Goal: Use online tool/utility

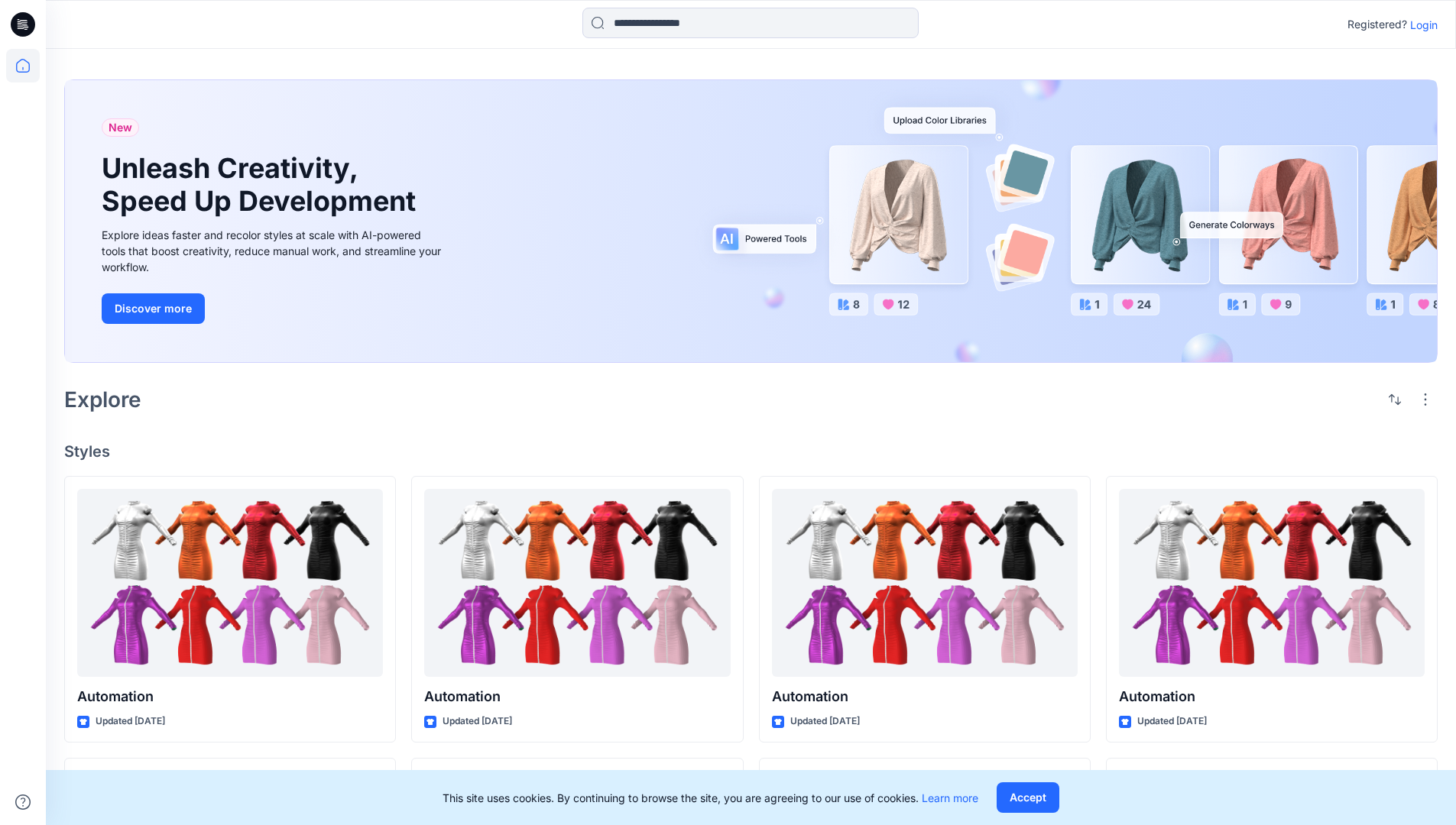
click at [1420, 25] on p "Login" at bounding box center [1424, 25] width 27 height 16
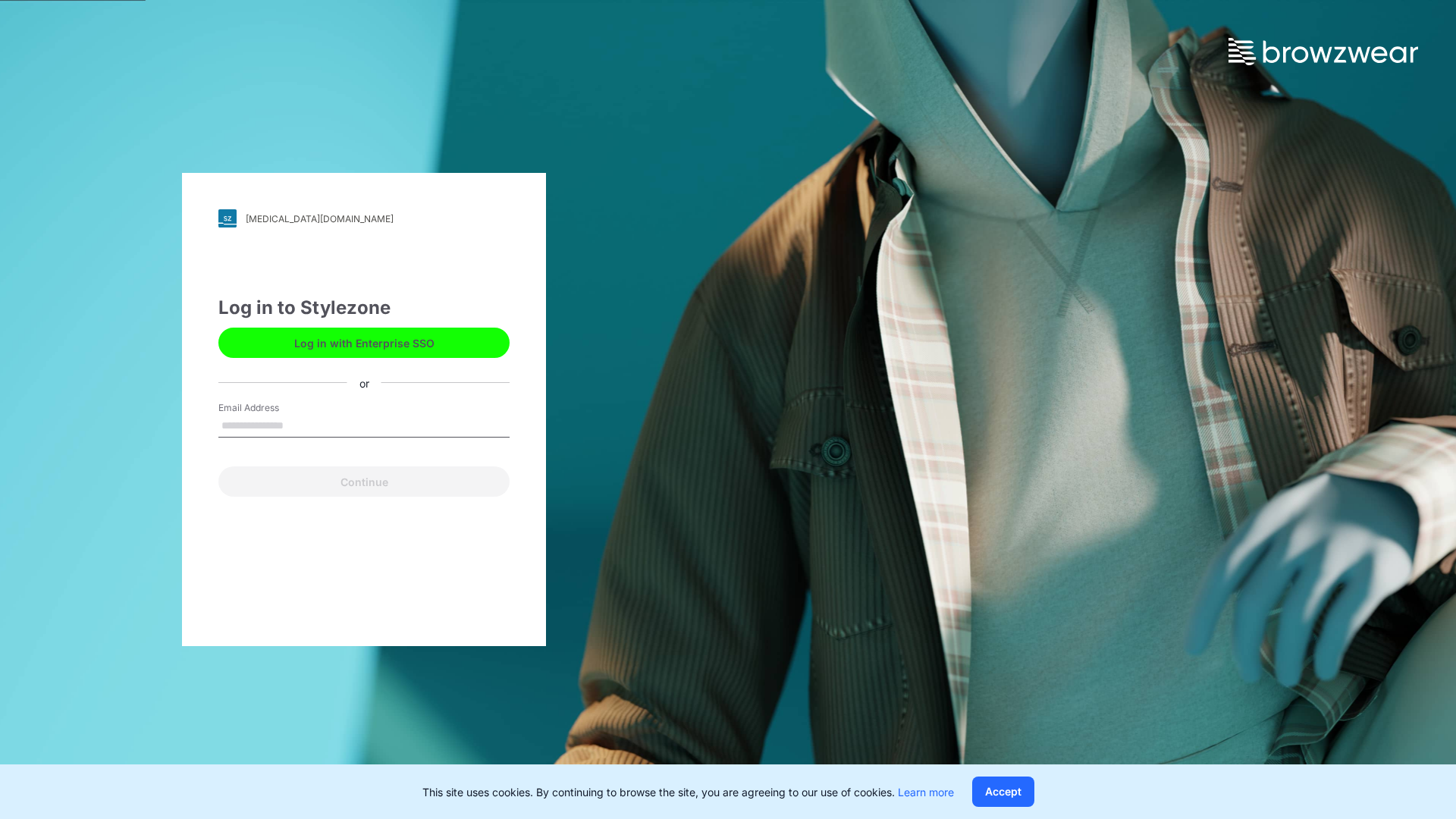
click at [299, 425] on input "Email Address" at bounding box center [364, 426] width 292 height 23
type input "**********"
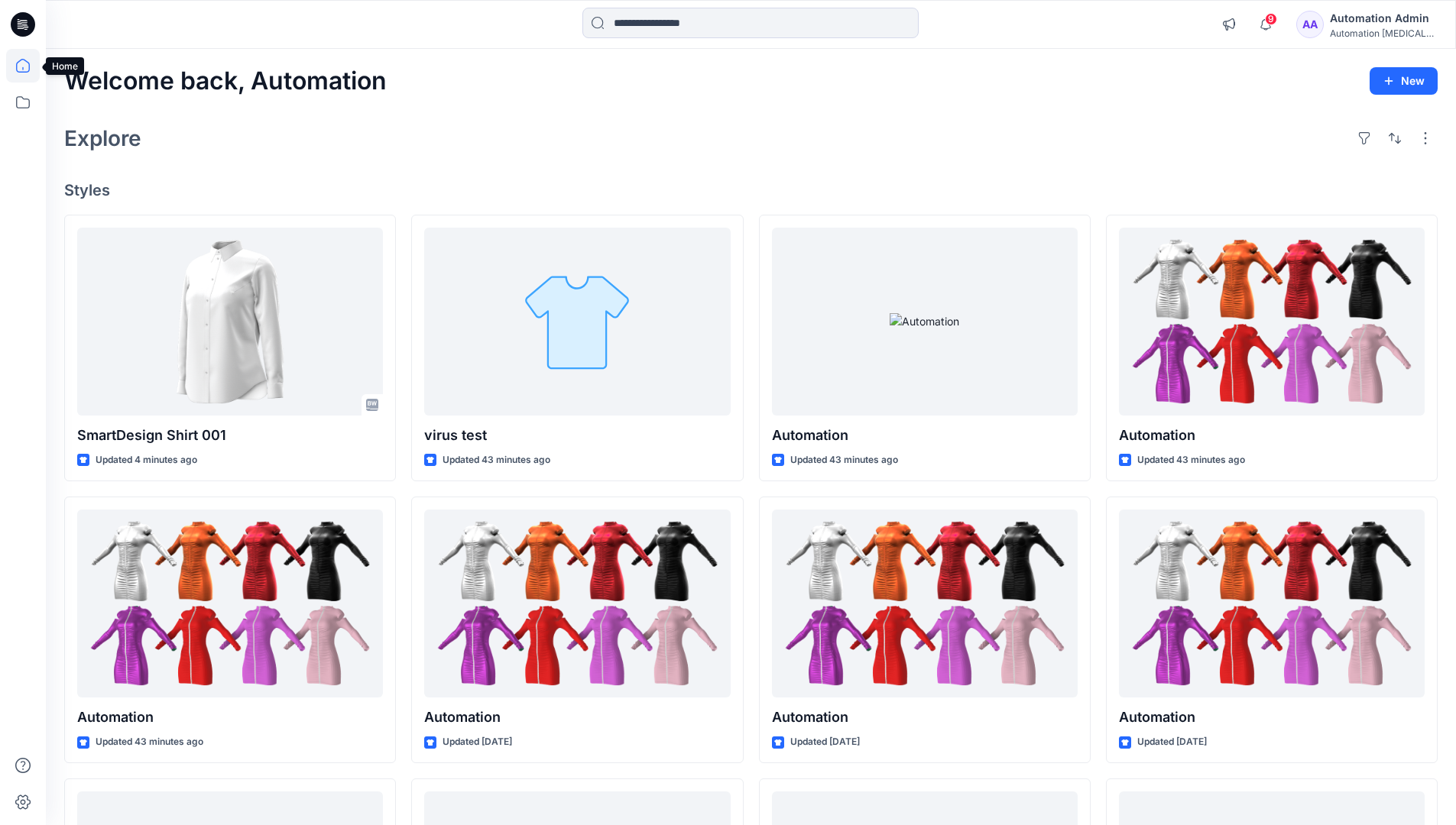
click at [29, 66] on icon at bounding box center [23, 66] width 14 height 14
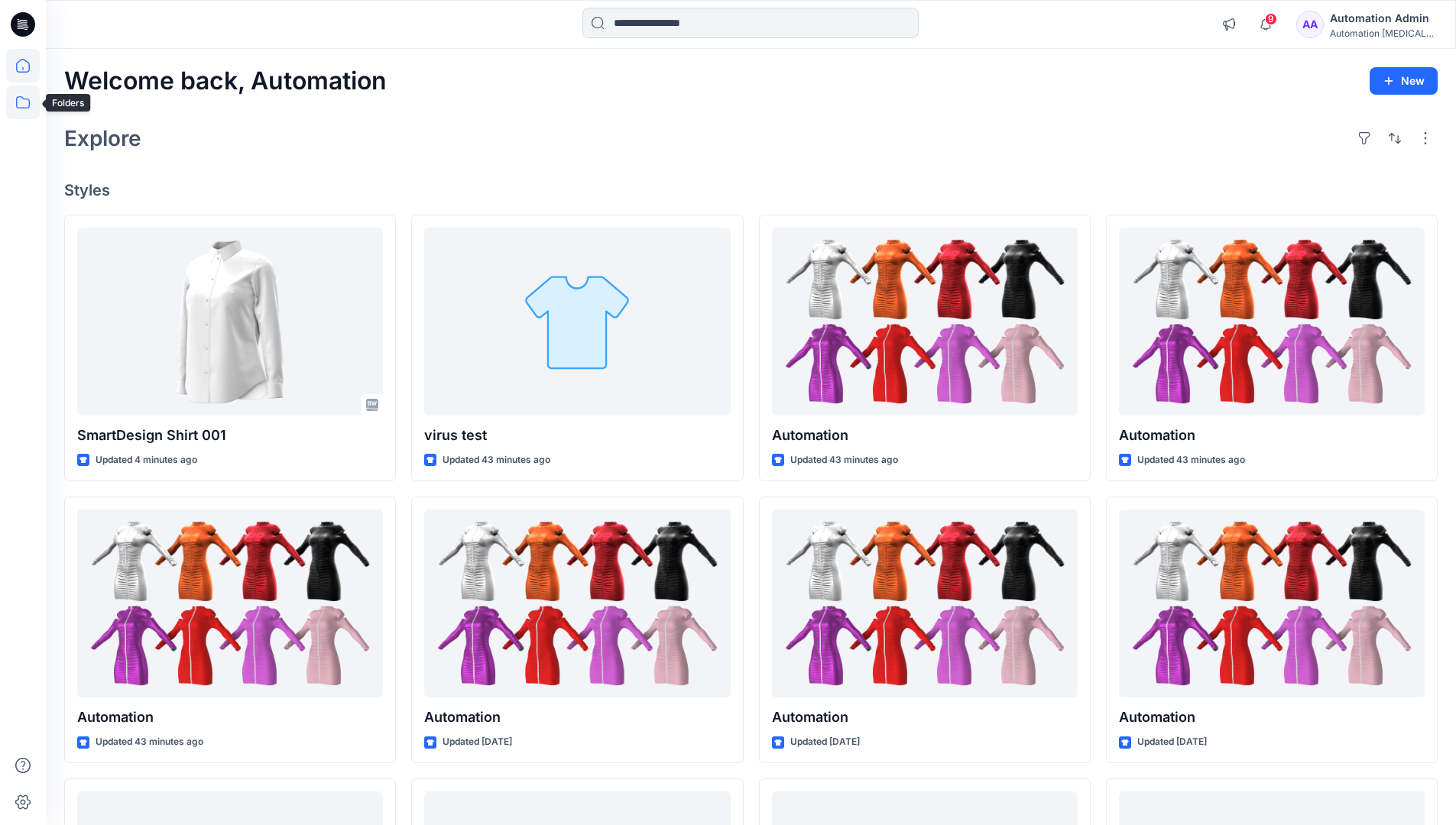
click at [28, 103] on icon at bounding box center [22, 102] width 33 height 33
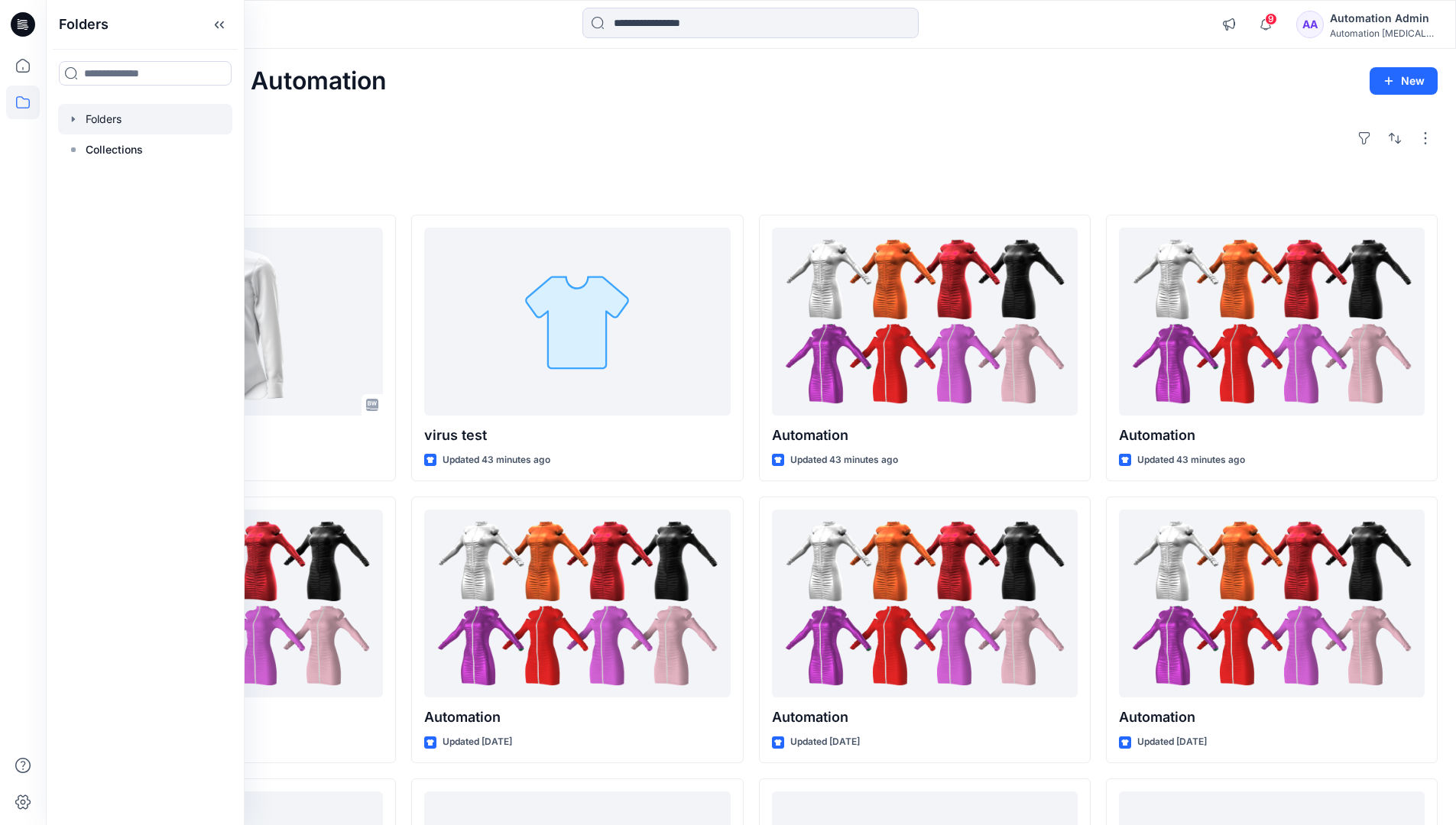
click at [106, 114] on div at bounding box center [145, 119] width 174 height 31
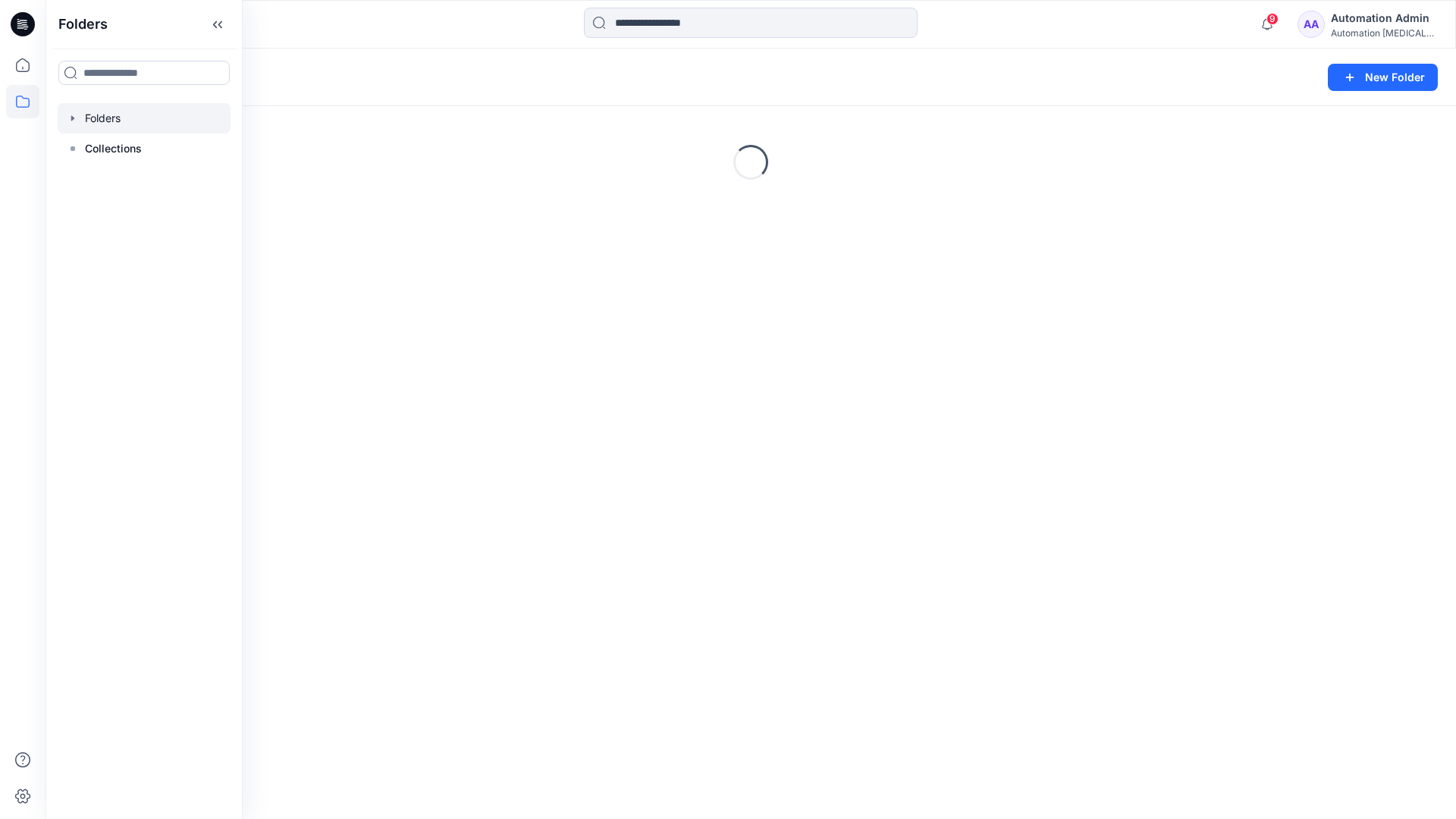
click at [767, 566] on div "Folders New Folder Loading..." at bounding box center [751, 434] width 1410 height 771
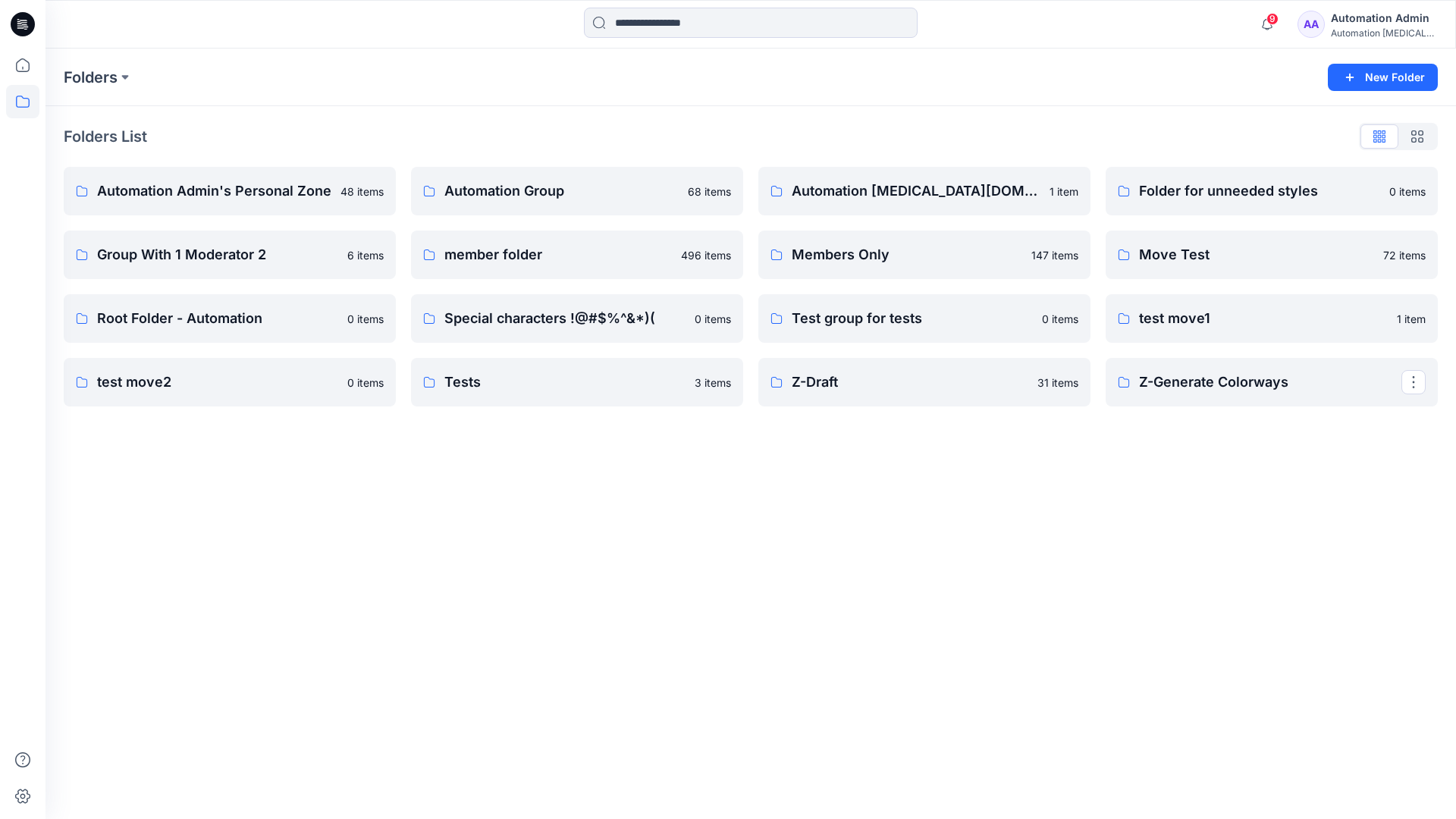
click at [1214, 391] on p "Z-Generate Colorways" at bounding box center [1270, 382] width 263 height 21
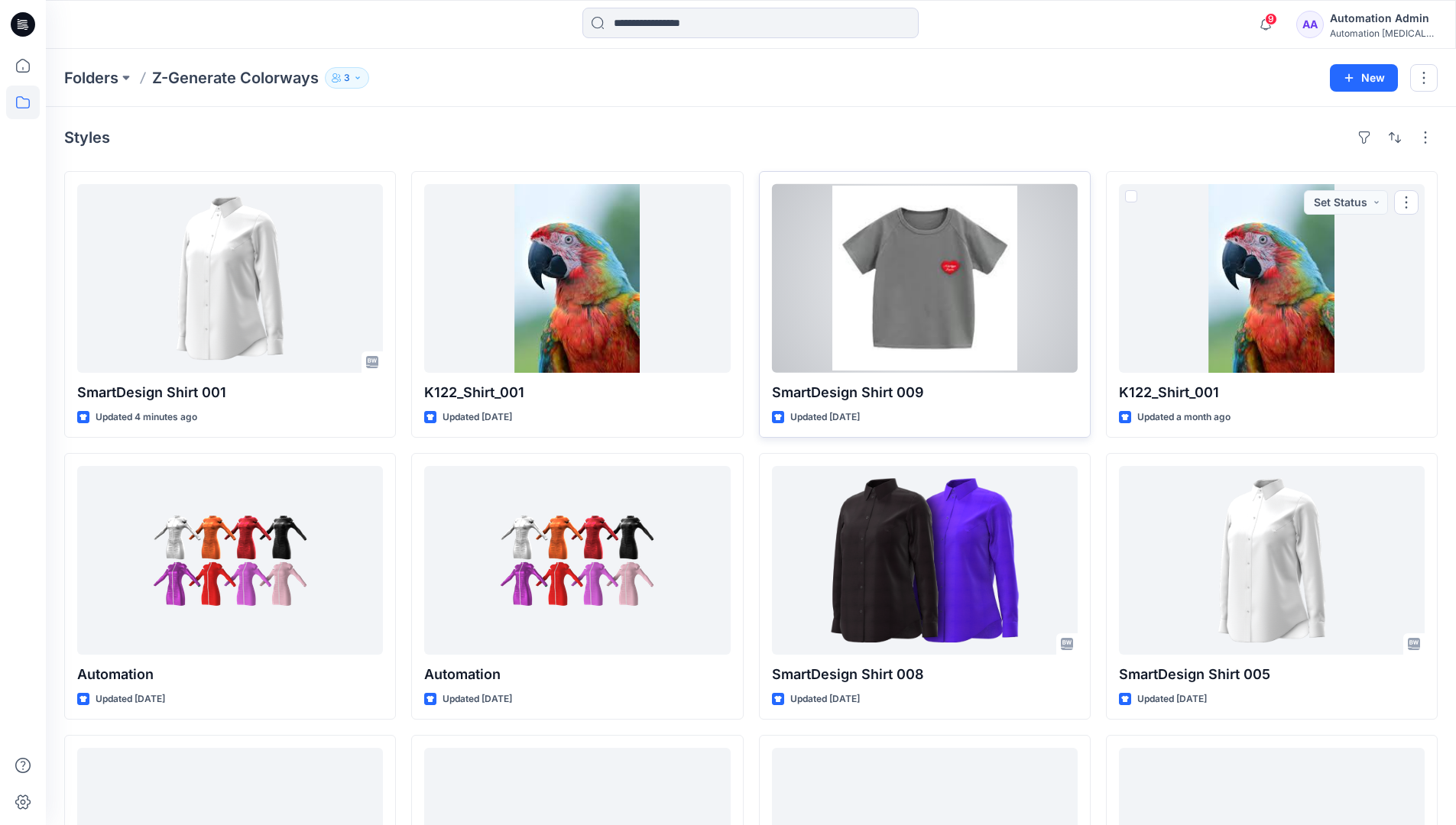
click at [787, 196] on span at bounding box center [784, 196] width 12 height 12
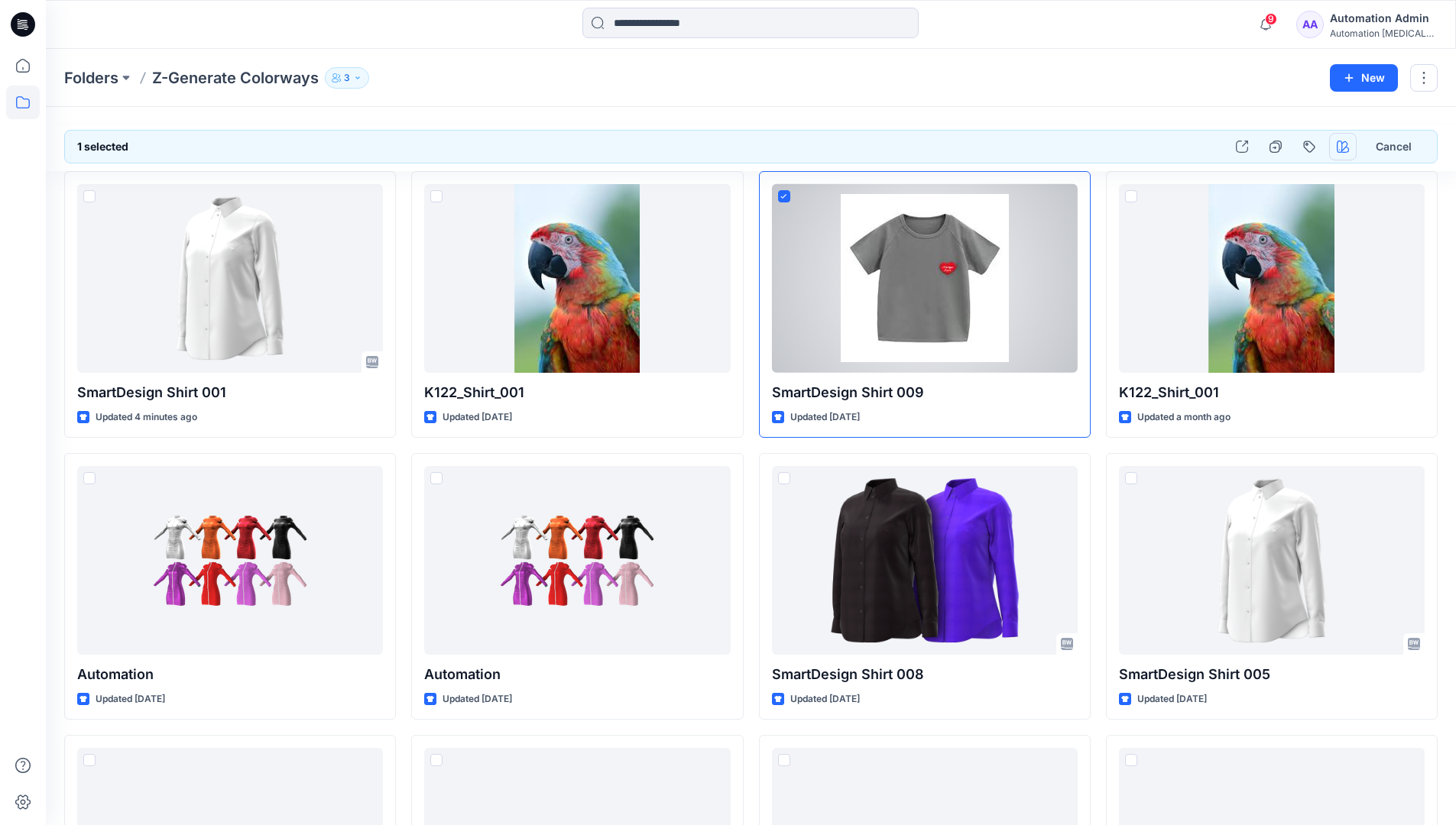
click at [1345, 146] on icon "button" at bounding box center [1343, 146] width 12 height 12
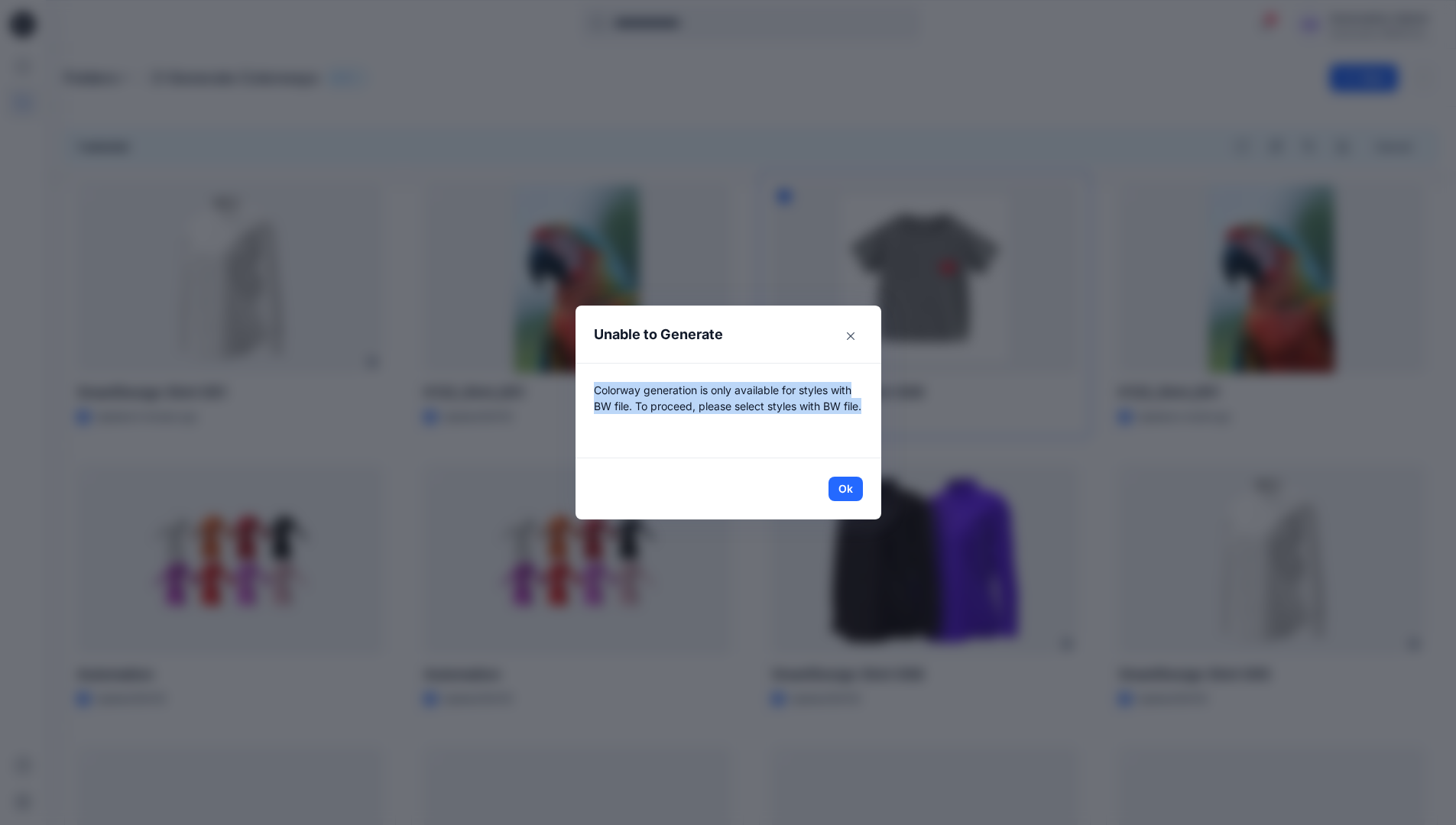
drag, startPoint x: 1345, startPoint y: 146, endPoint x: 852, endPoint y: 421, distance: 564.5
click at [852, 421] on p "Colorway generation is only available for styles with BW file. To proceed, plea…" at bounding box center [728, 410] width 269 height 57
click at [858, 489] on button "Ok" at bounding box center [846, 489] width 34 height 25
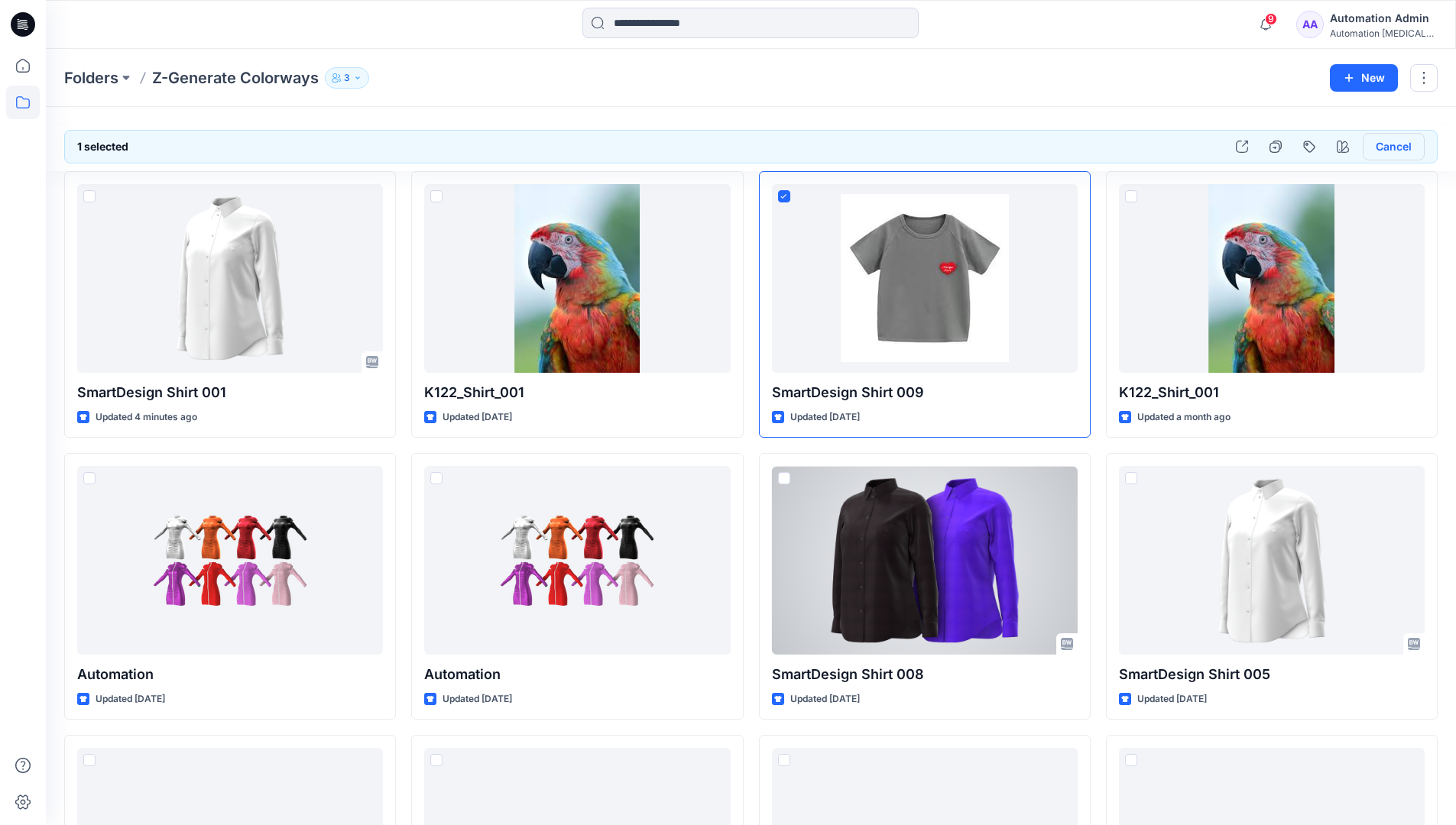
click at [1391, 151] on button "Cancel" at bounding box center [1393, 146] width 62 height 27
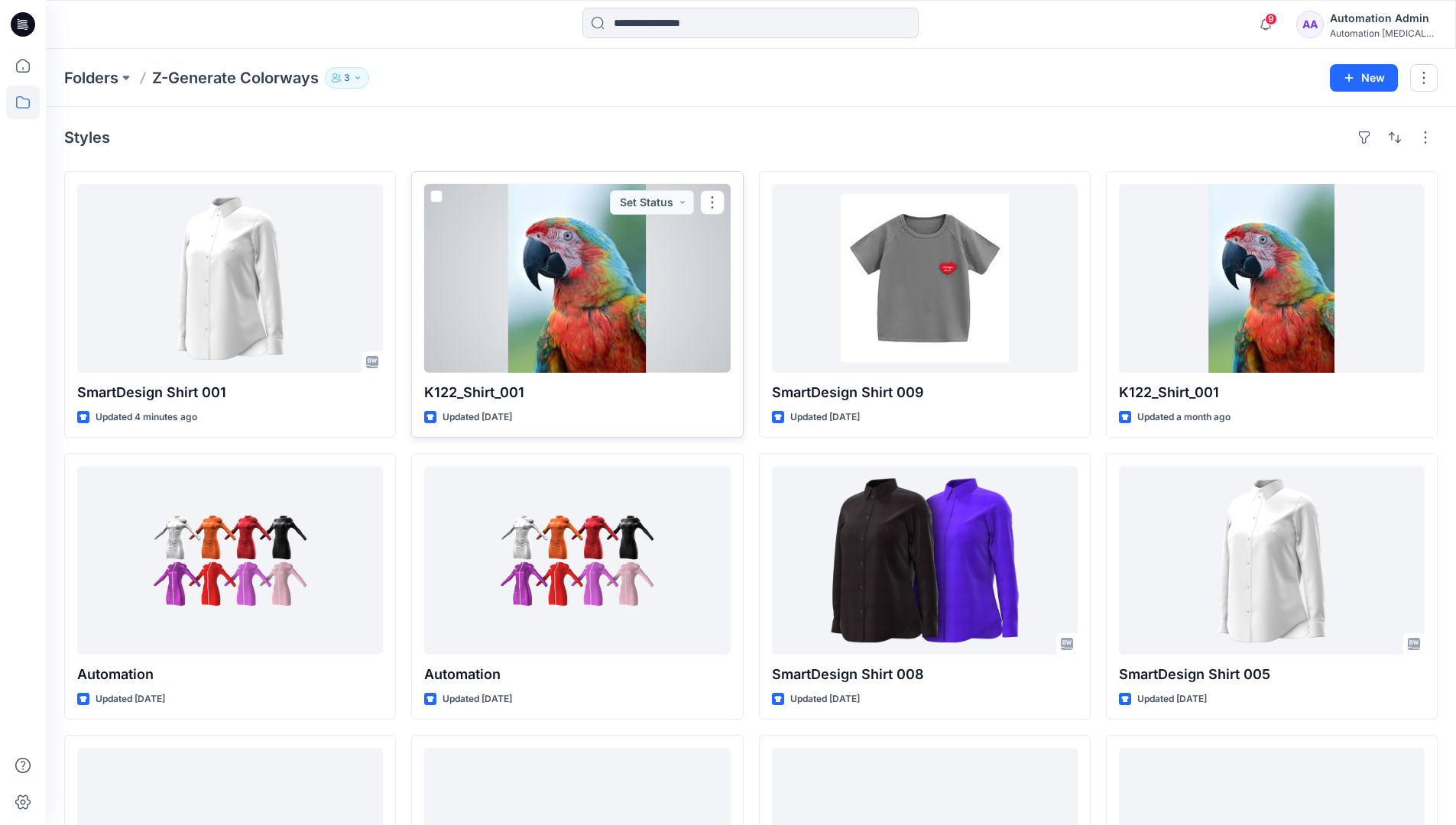
click at [436, 196] on span at bounding box center [436, 196] width 12 height 12
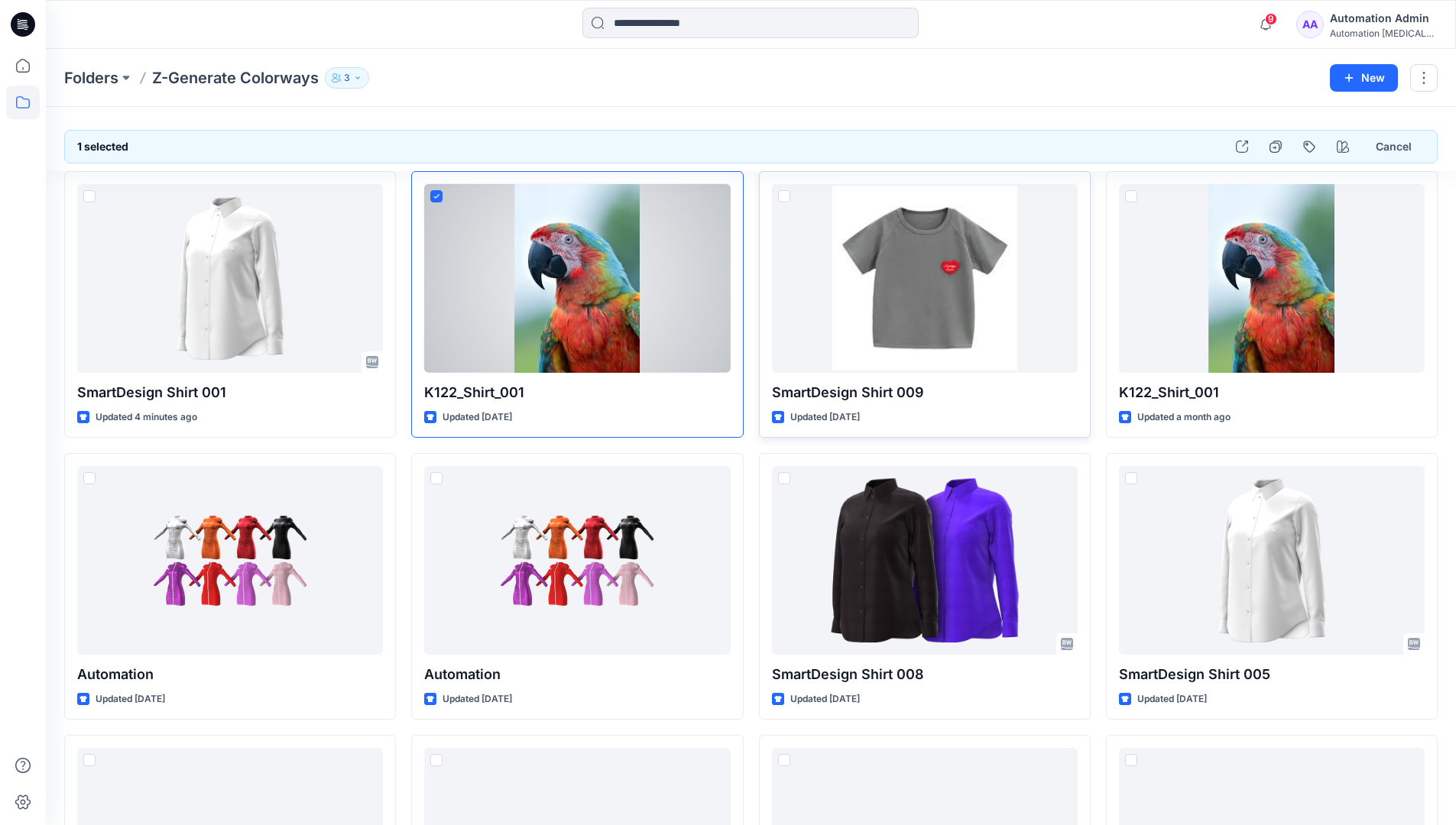
click at [786, 198] on span at bounding box center [784, 196] width 12 height 12
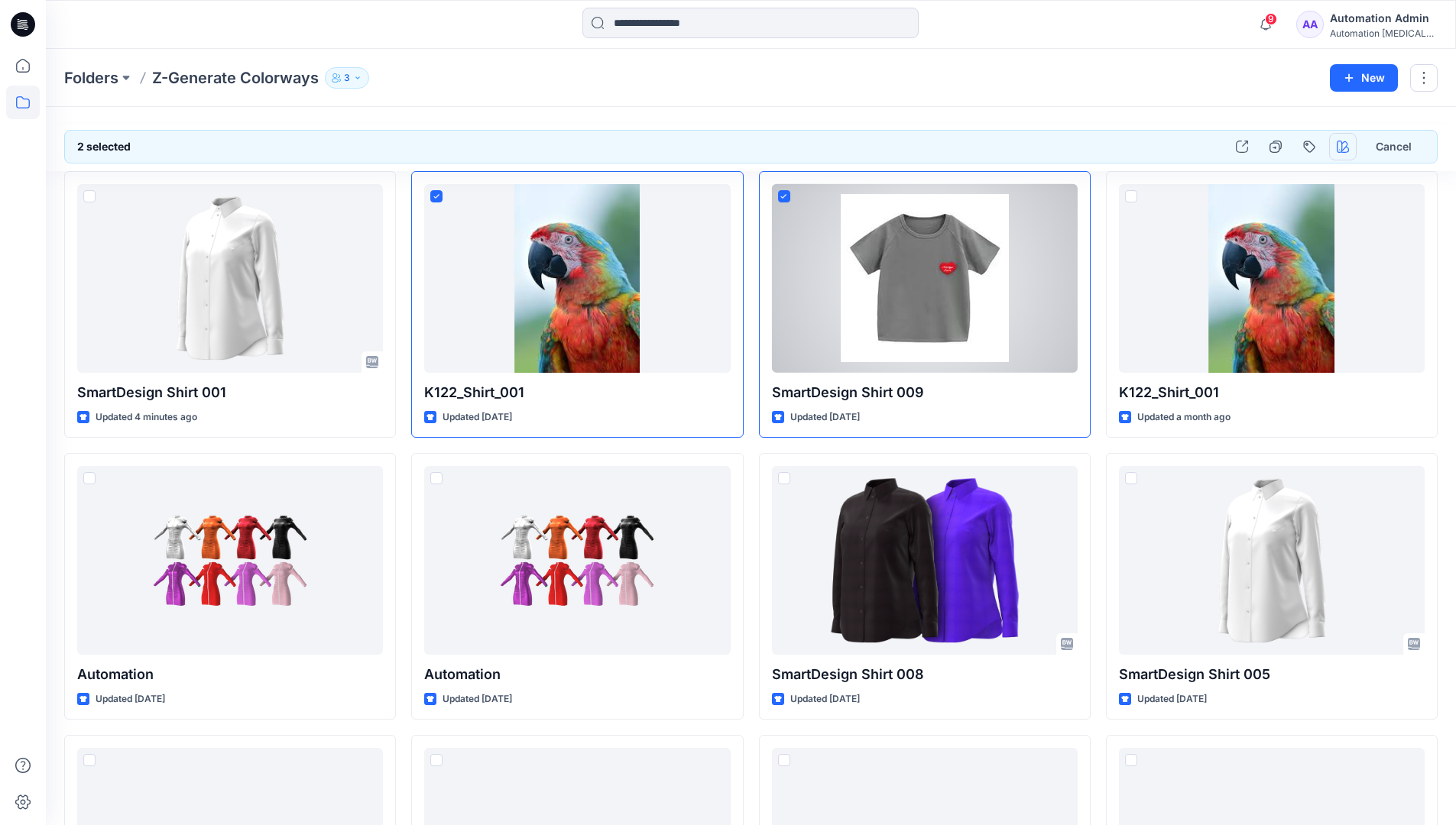
click at [1339, 145] on icon "button" at bounding box center [1343, 146] width 12 height 12
